Goal: Information Seeking & Learning: Learn about a topic

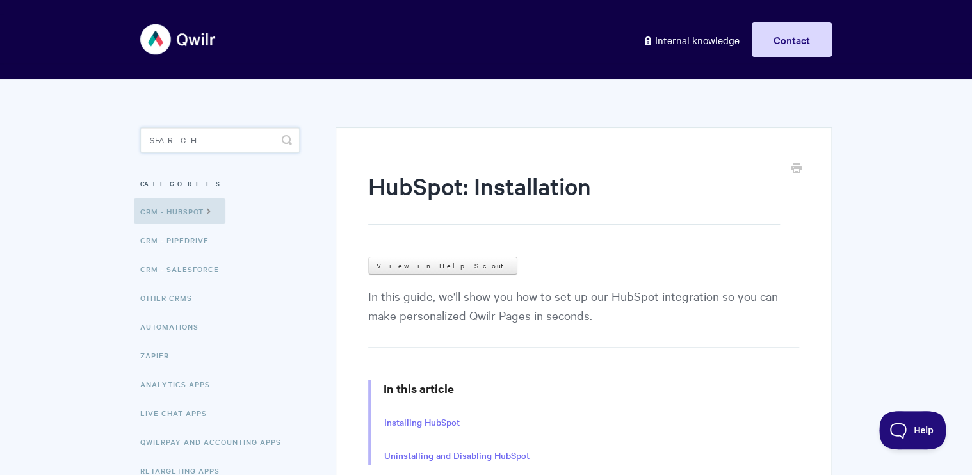
click at [270, 143] on input "Search" at bounding box center [220, 140] width 160 height 26
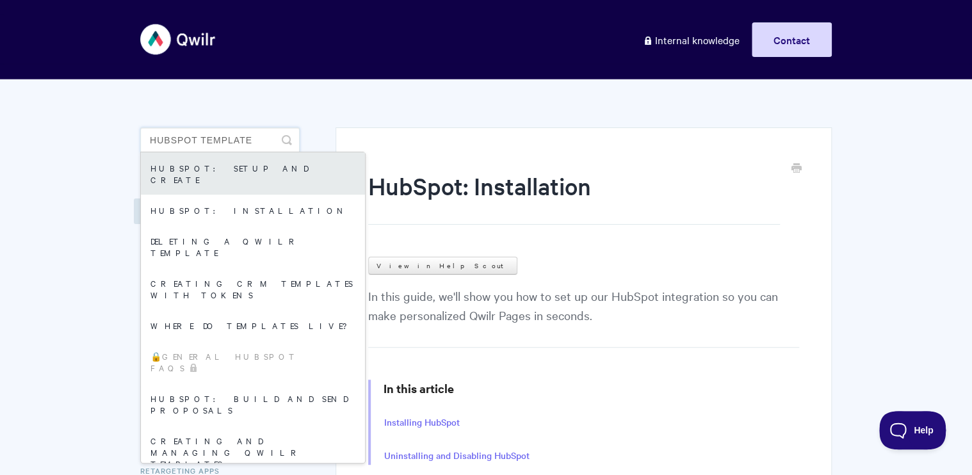
type input "hubspot template"
click at [240, 167] on link "HubSpot: Setup and Create" at bounding box center [253, 173] width 224 height 42
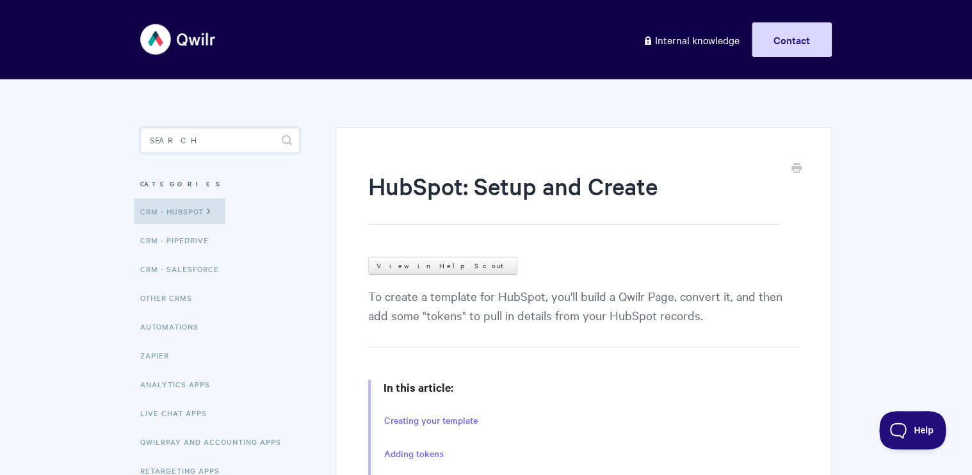
click at [190, 141] on input "Search" at bounding box center [220, 140] width 160 height 26
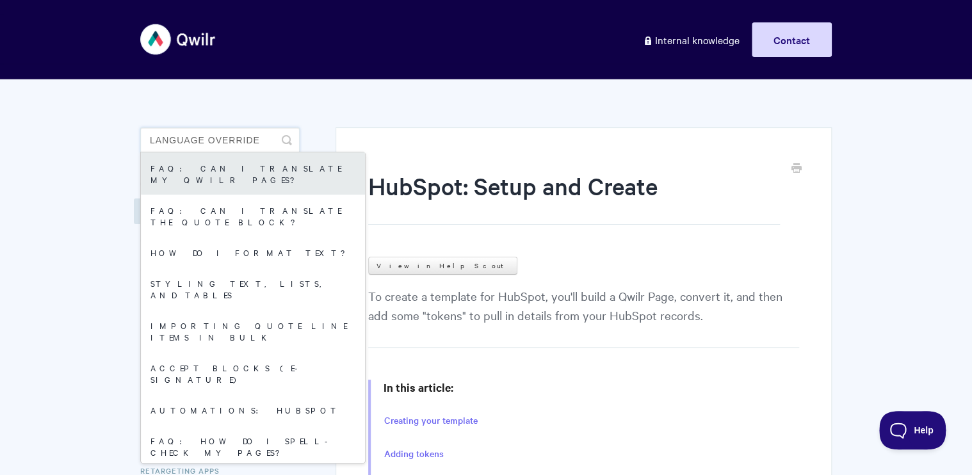
type input "language override"
click at [211, 179] on link "FAQ: Can I translate my Qwilr Pages?" at bounding box center [253, 173] width 224 height 42
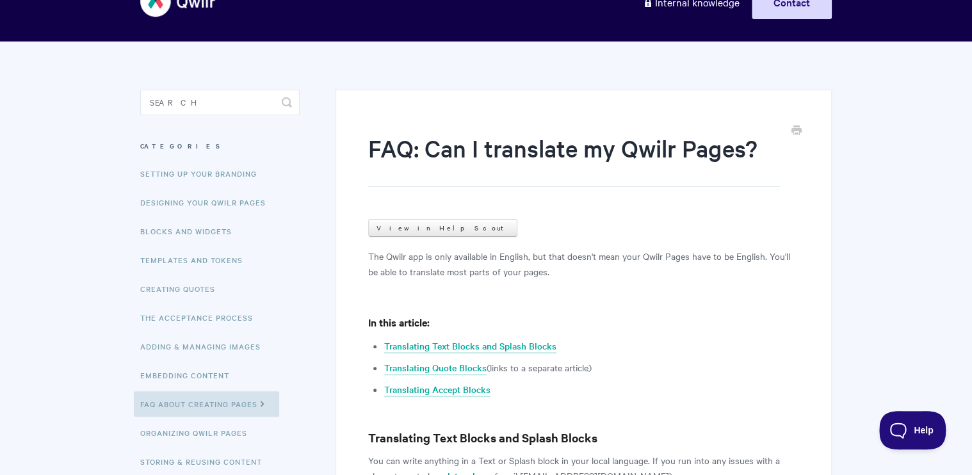
scroll to position [38, 0]
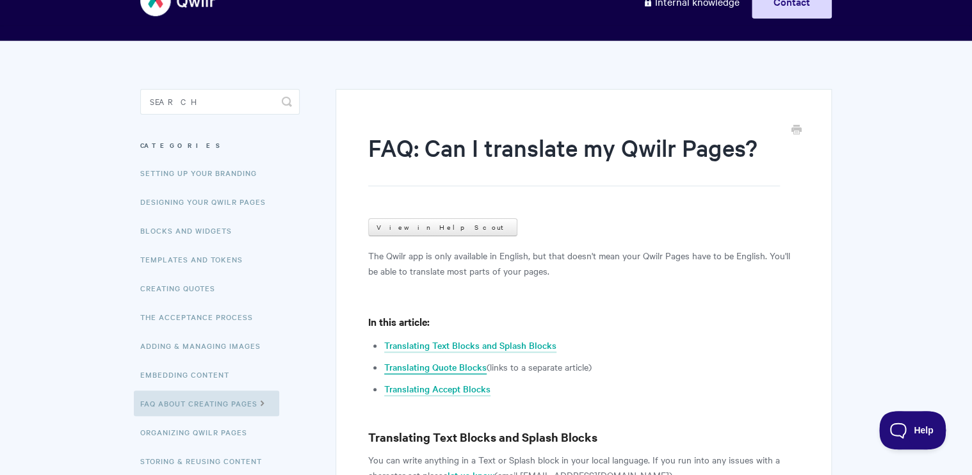
click at [466, 363] on link "Translating Quote Blocks" at bounding box center [435, 368] width 102 height 14
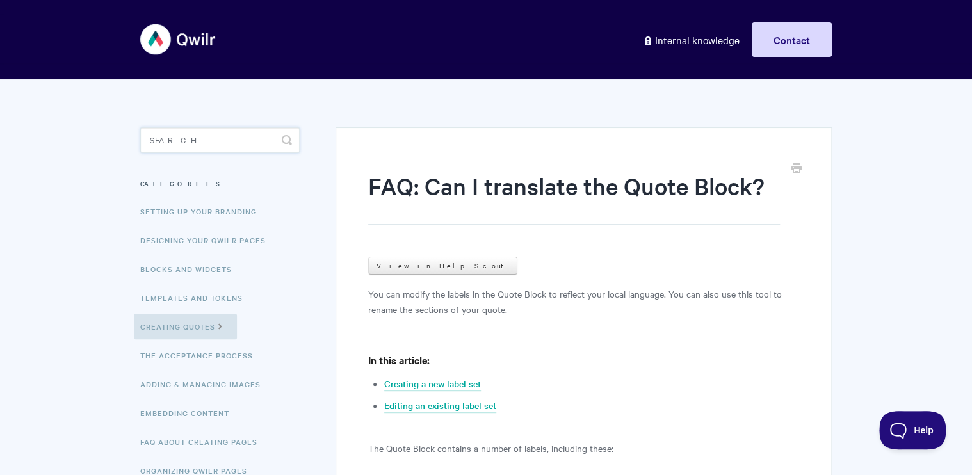
click at [225, 140] on input "Search" at bounding box center [220, 140] width 160 height 26
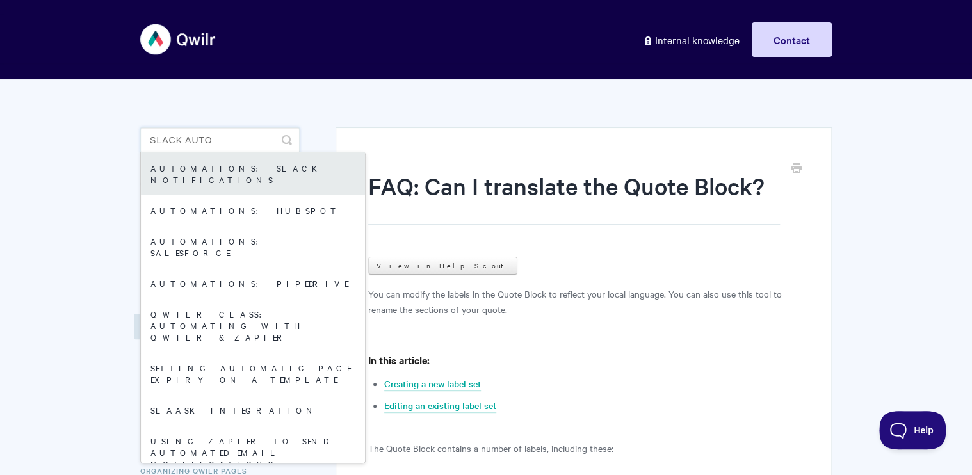
type input "slack auto"
click at [238, 168] on link "Automations: Slack Notifications" at bounding box center [253, 173] width 224 height 42
